Goal: Transaction & Acquisition: Purchase product/service

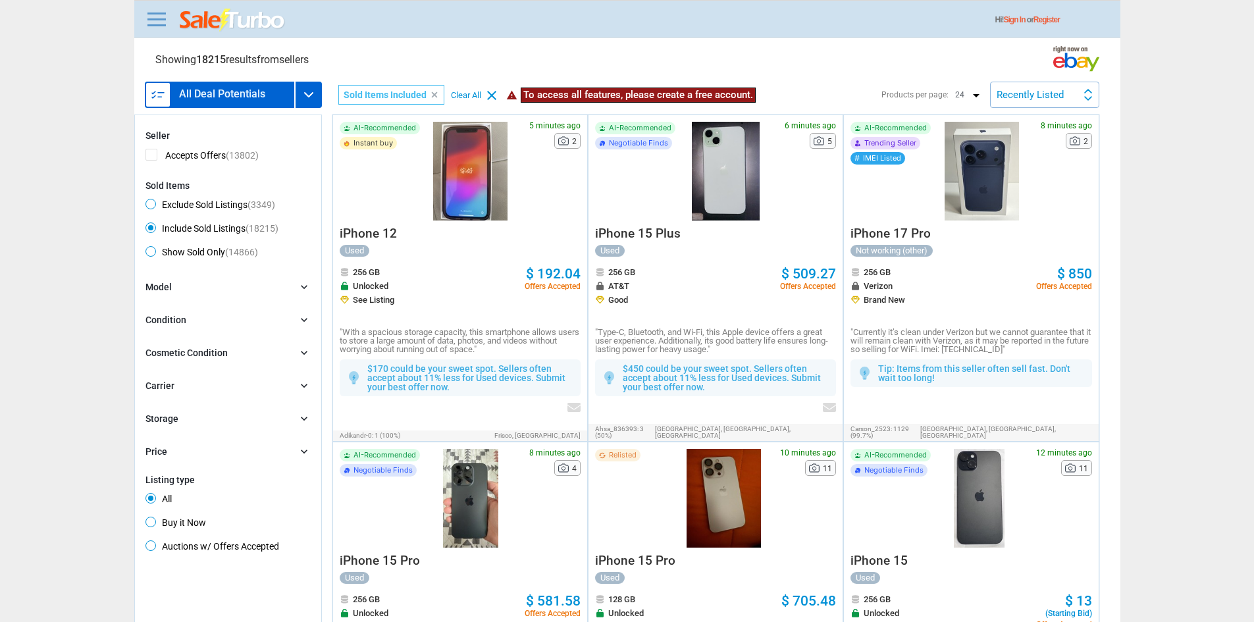
click at [207, 24] on img at bounding box center [233, 21] width 106 height 24
click at [159, 20] on link at bounding box center [157, 19] width 26 height 21
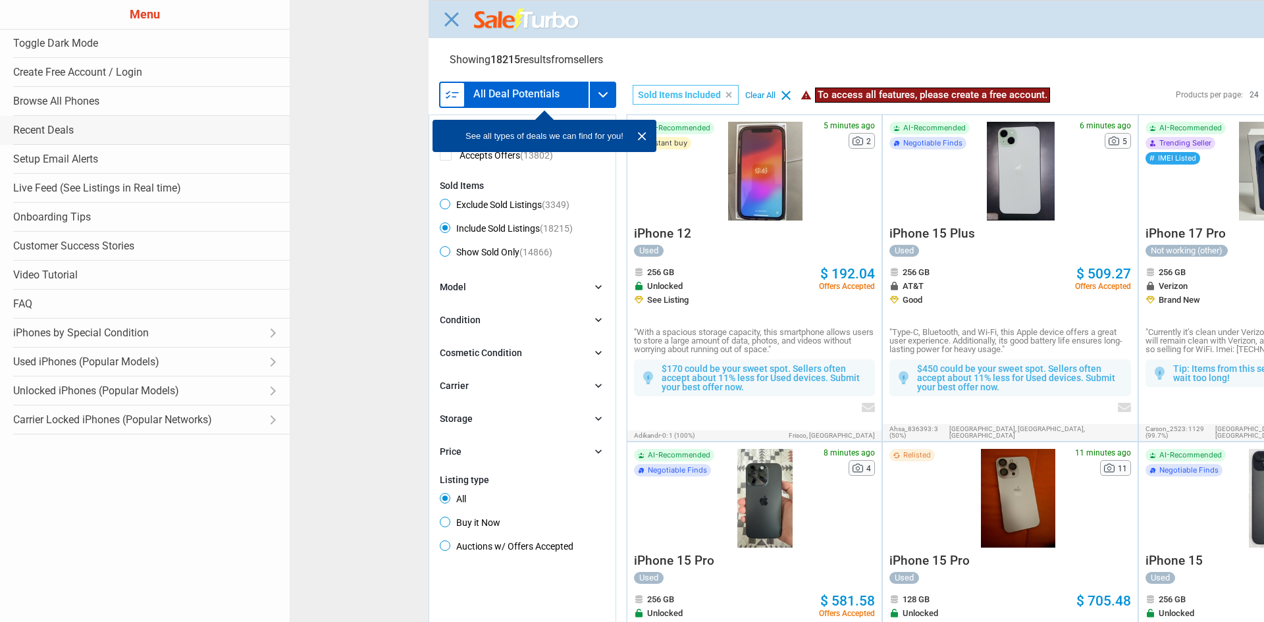
click at [68, 122] on link "Recent Deals" at bounding box center [145, 130] width 290 height 29
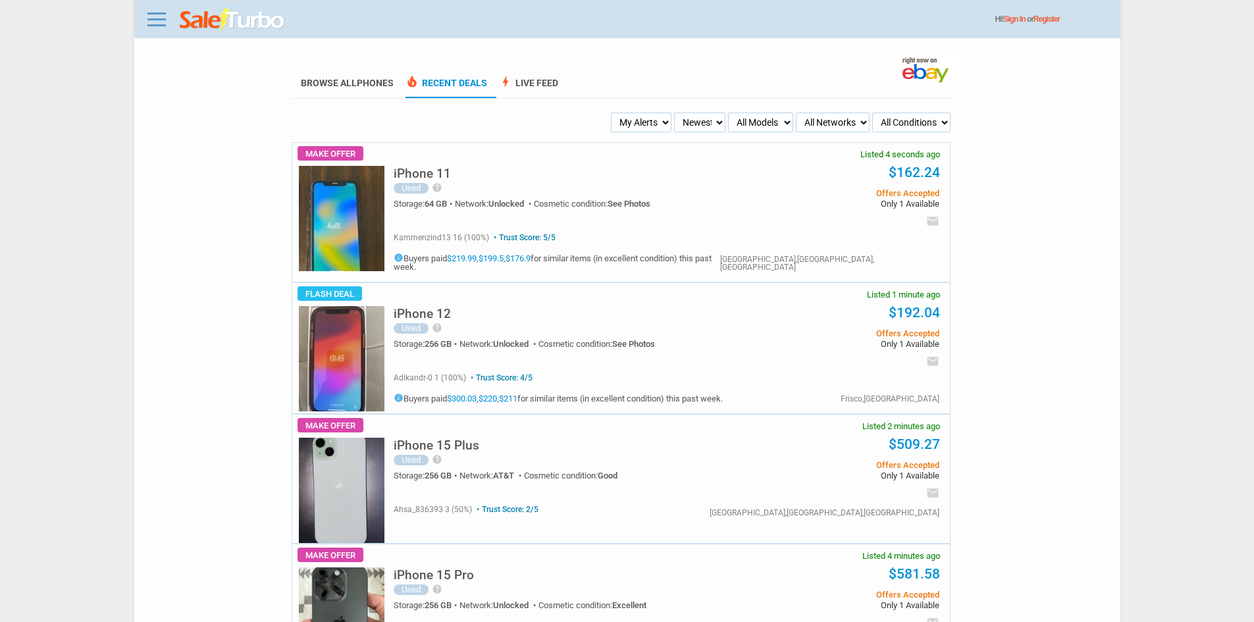
click at [639, 123] on select "My Alerts All Deals BIN Only w/ Offers Only" at bounding box center [641, 123] width 61 height 20
select select "flash_bin"
click at [613, 113] on select "My Alerts All Deals BIN Only w/ Offers Only" at bounding box center [641, 123] width 61 height 20
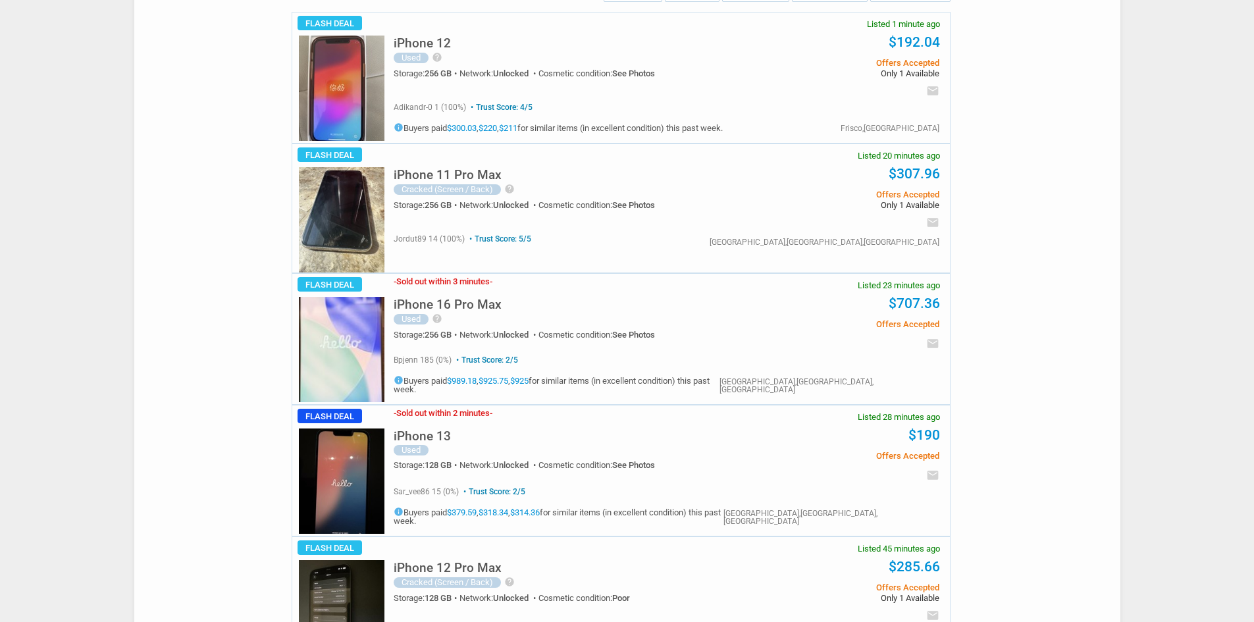
scroll to position [132, 0]
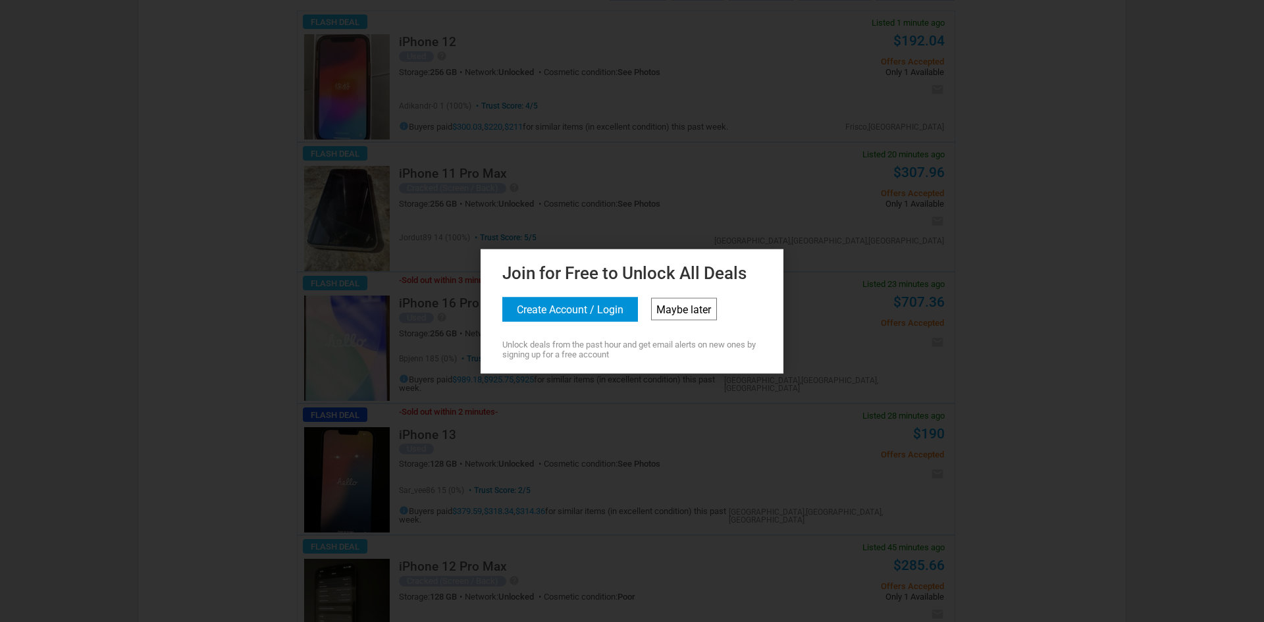
click at [677, 299] on link "Maybe later" at bounding box center [684, 309] width 66 height 22
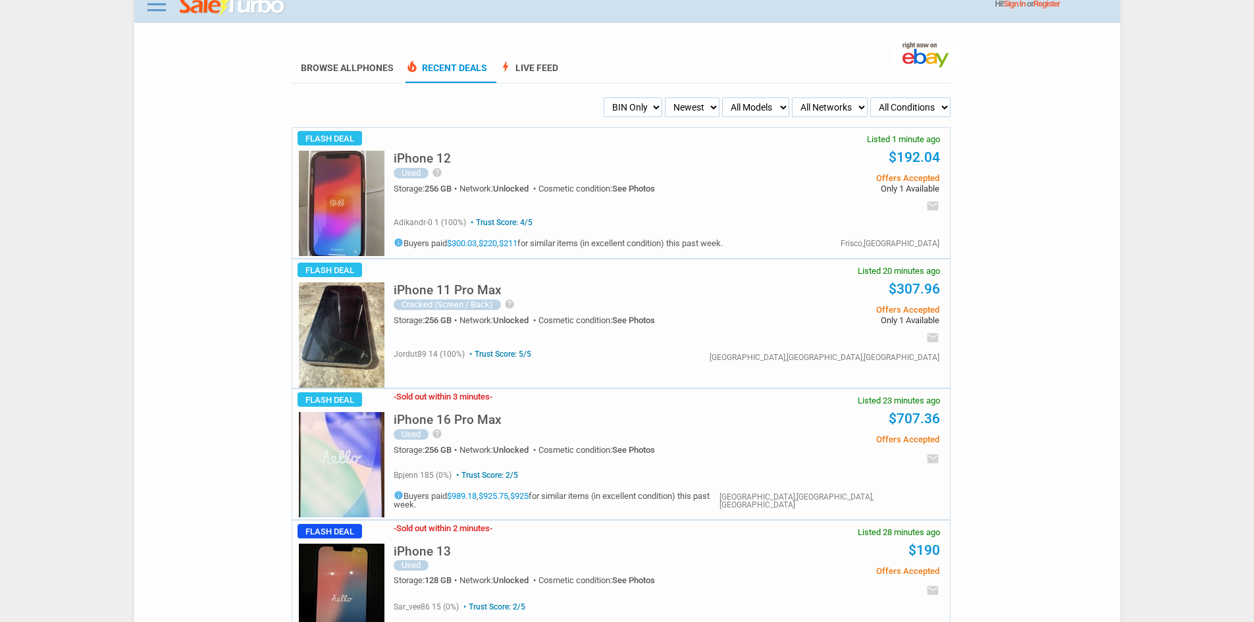
scroll to position [0, 0]
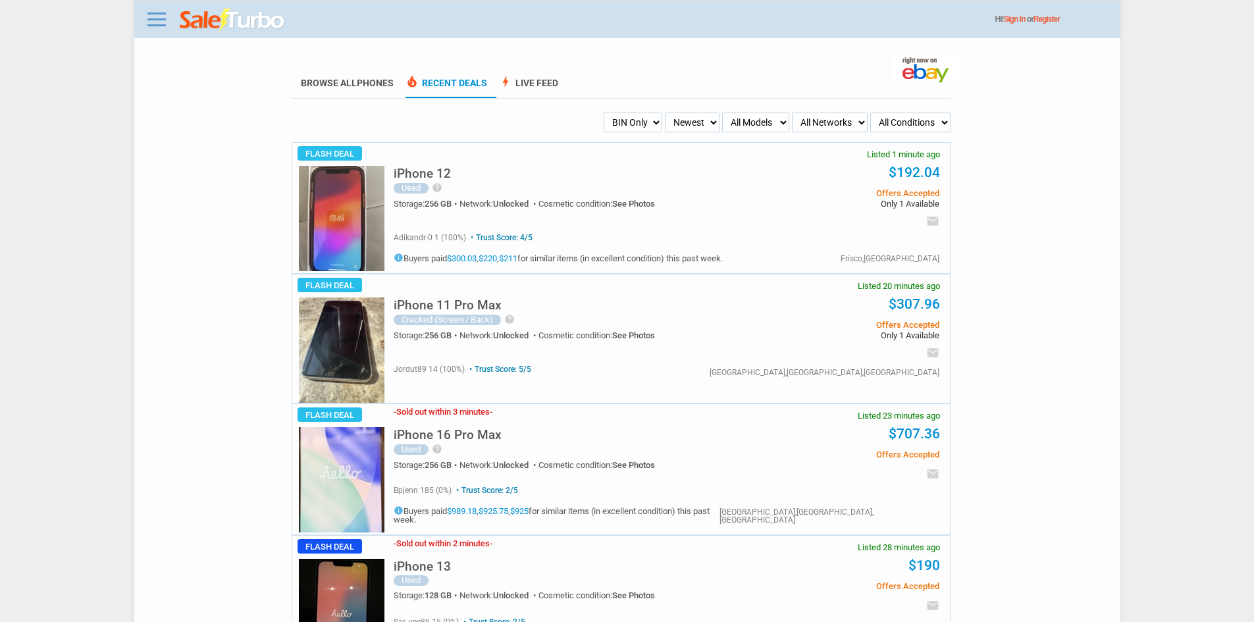
click at [624, 122] on select "My Alerts All Deals BIN Only w/ Offers Only" at bounding box center [633, 123] width 59 height 20
select select "sent"
click at [604, 113] on select "My Alerts All Deals BIN Only w/ Offers Only" at bounding box center [633, 123] width 59 height 20
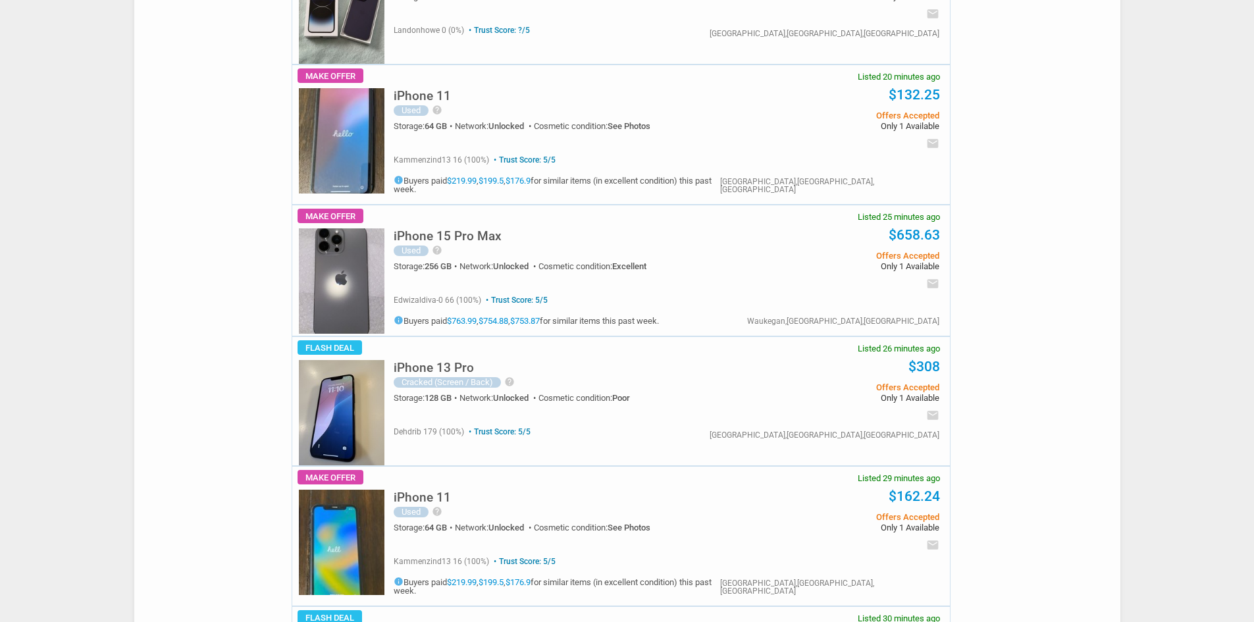
scroll to position [1317, 0]
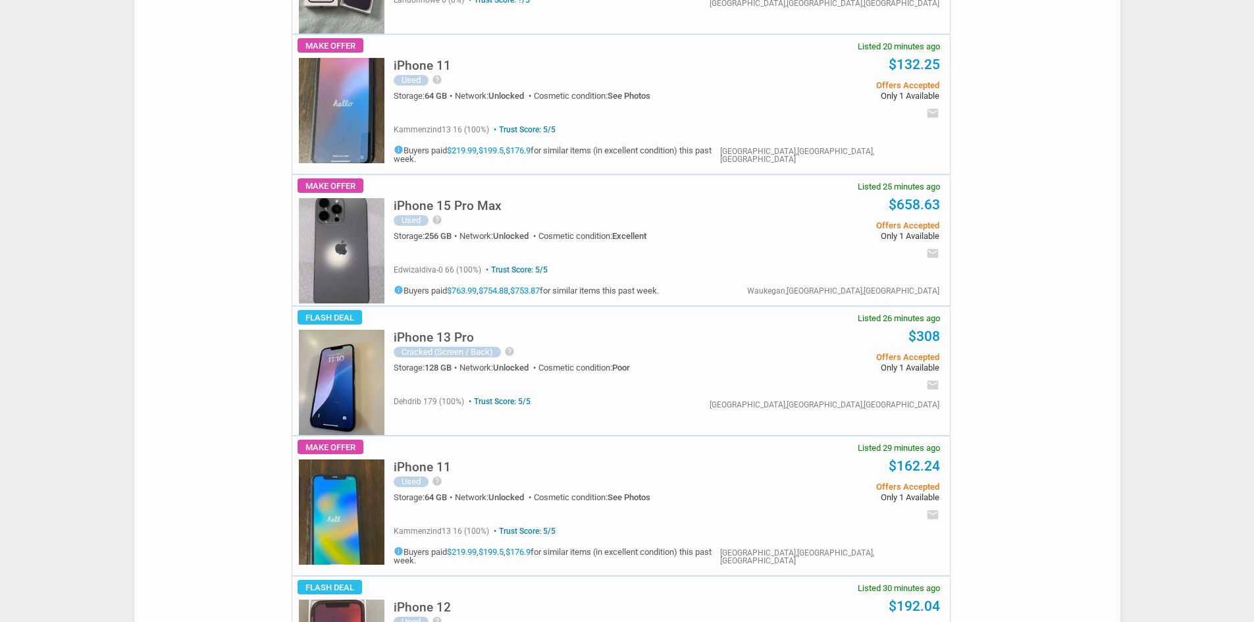
click at [352, 238] on img at bounding box center [342, 250] width 86 height 105
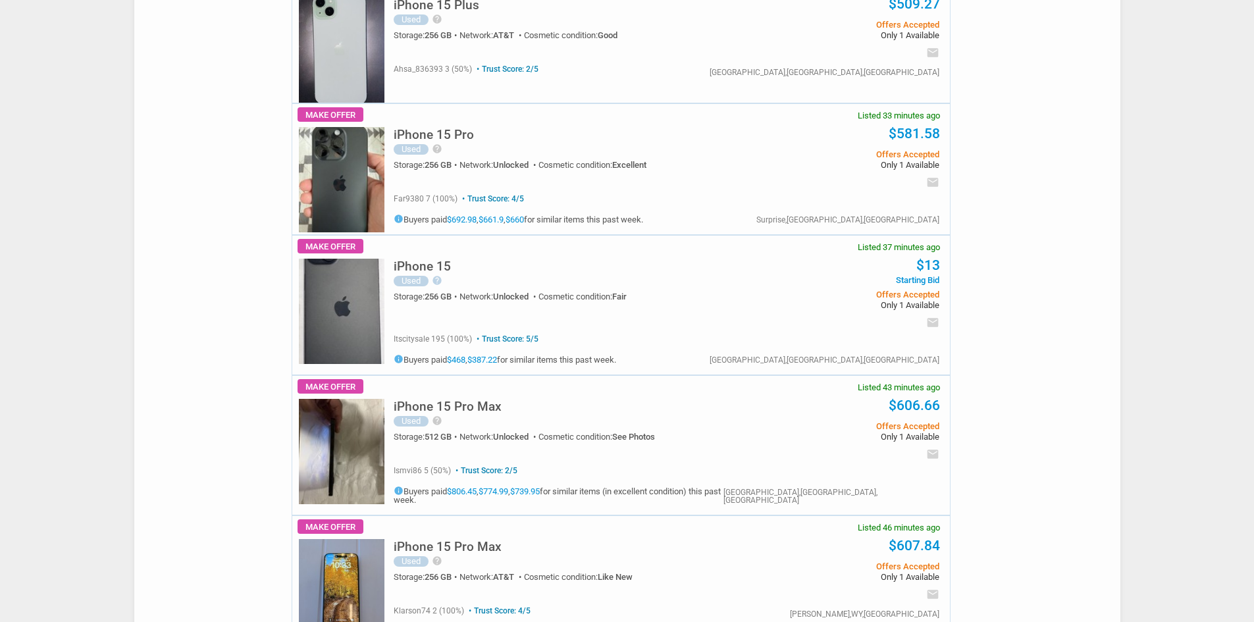
scroll to position [2238, 0]
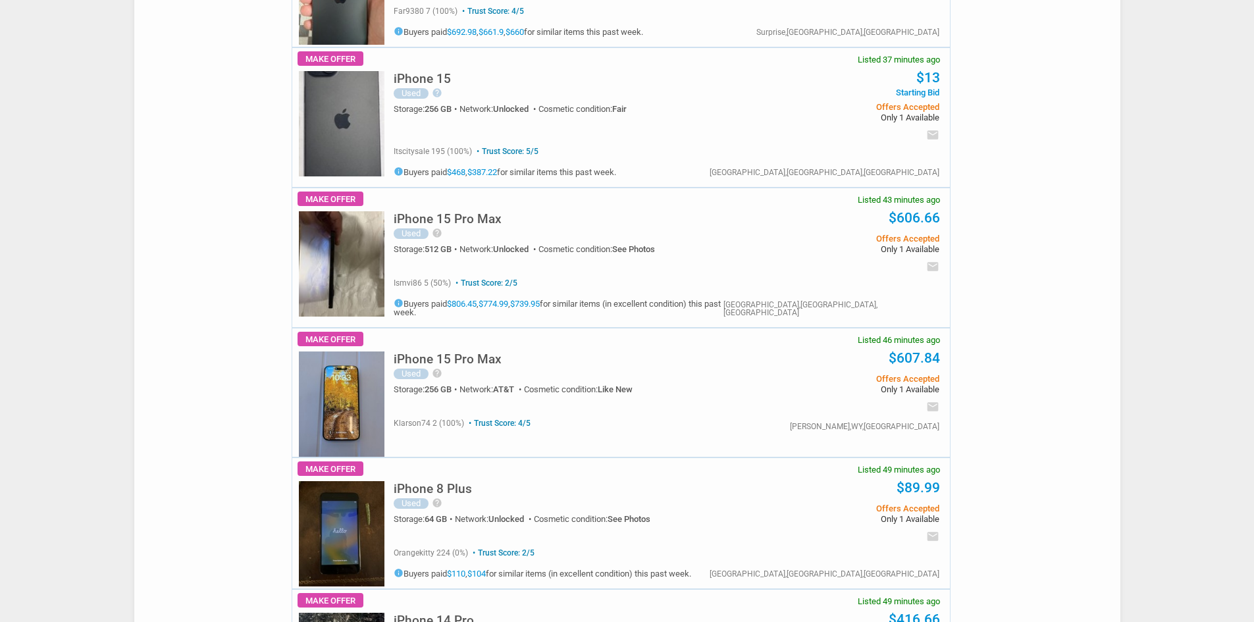
click at [325, 235] on img at bounding box center [342, 263] width 86 height 105
click at [347, 226] on img at bounding box center [342, 263] width 86 height 105
click at [317, 238] on img at bounding box center [342, 263] width 86 height 105
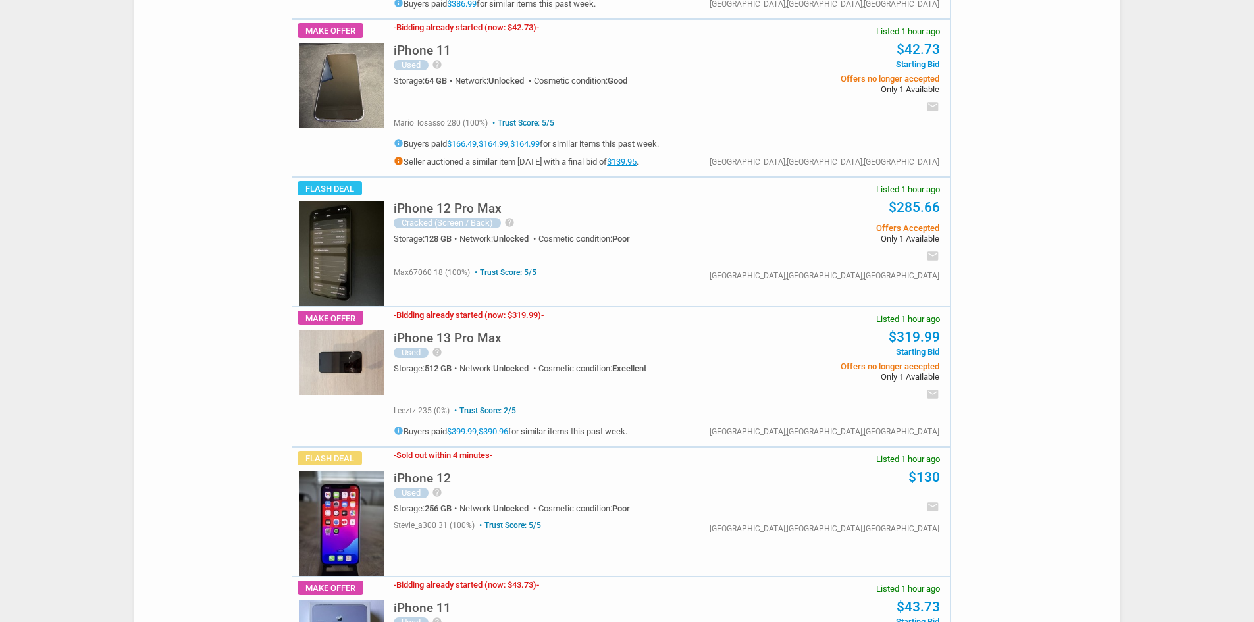
scroll to position [4410, 0]
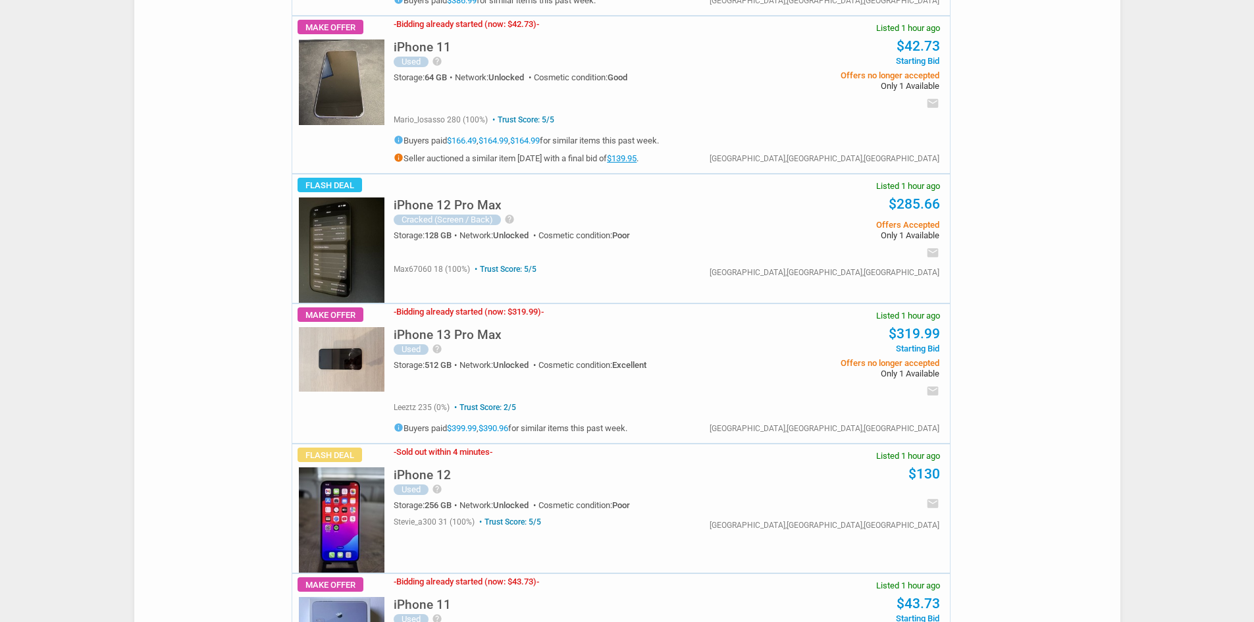
click at [435, 328] on h5 "iPhone 13 Pro Max" at bounding box center [448, 334] width 108 height 13
click at [906, 326] on link "$319.99" at bounding box center [914, 334] width 51 height 16
